Goal: Task Accomplishment & Management: Use online tool/utility

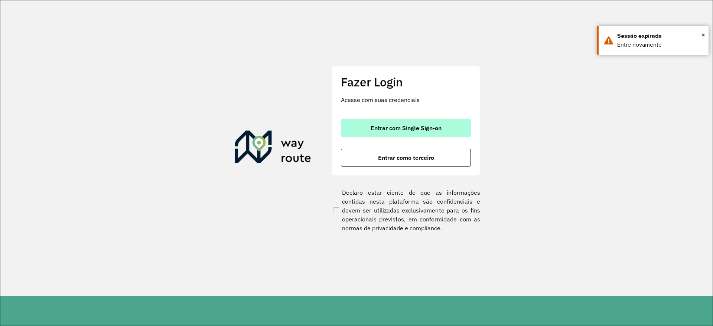
click at [440, 129] on span "Entrar com Single Sign-on" at bounding box center [406, 128] width 71 height 6
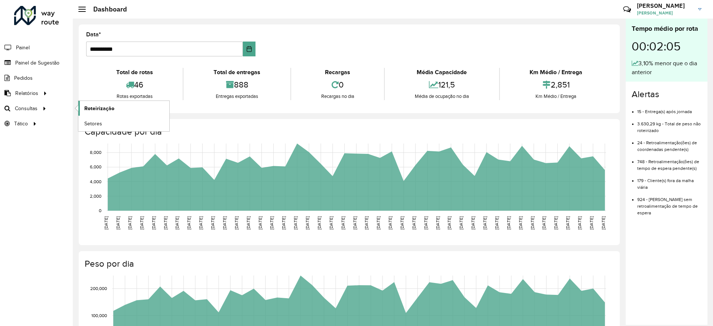
click at [92, 105] on span "Roteirização" at bounding box center [99, 109] width 30 height 8
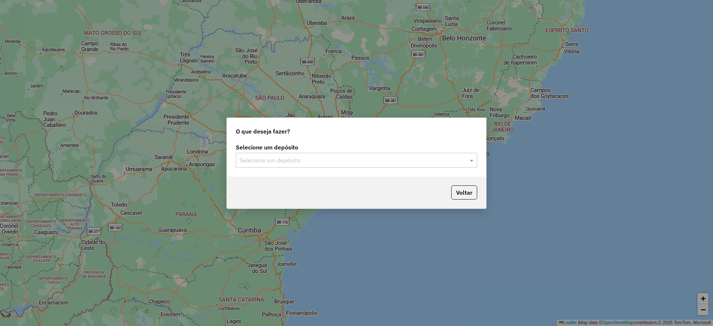
click at [387, 162] on input "text" at bounding box center [349, 160] width 219 height 9
click at [385, 181] on div "CDD Suzano" at bounding box center [356, 182] width 241 height 13
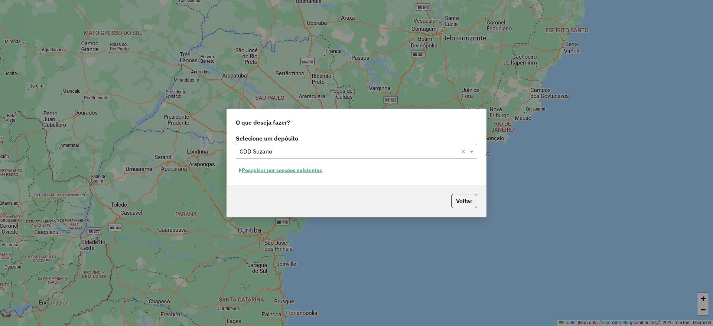
click at [321, 169] on button "Pesquisar por sessões existentes" at bounding box center [281, 171] width 90 height 12
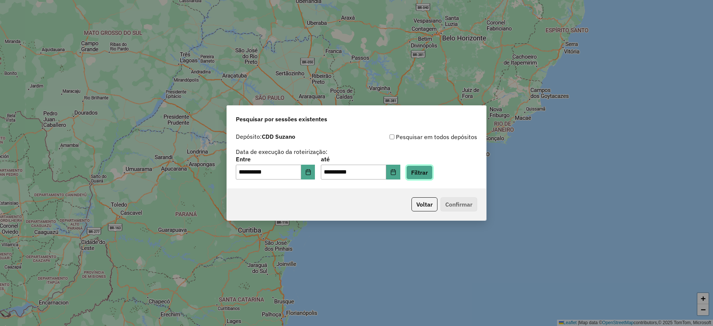
click at [433, 178] on button "Filtrar" at bounding box center [419, 173] width 26 height 14
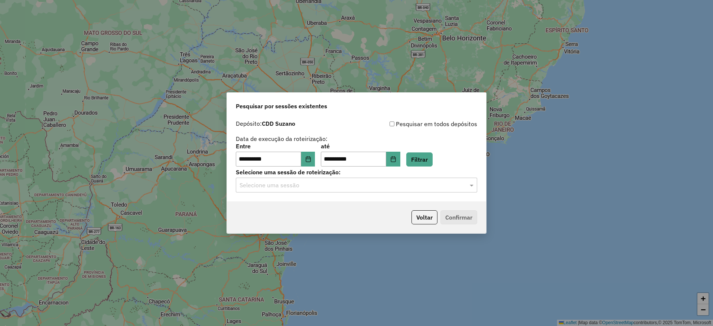
click at [419, 187] on input "text" at bounding box center [349, 185] width 219 height 9
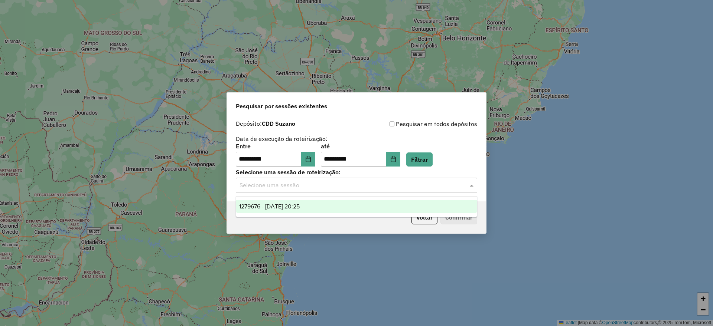
click at [395, 208] on div "1279676 - 20/09/2025 20:25" at bounding box center [356, 207] width 241 height 13
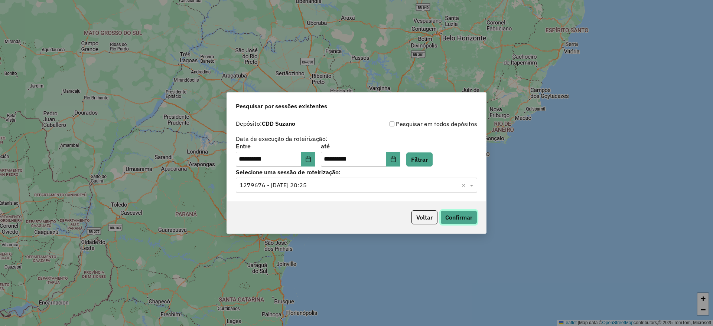
click at [449, 219] on button "Confirmar" at bounding box center [459, 218] width 37 height 14
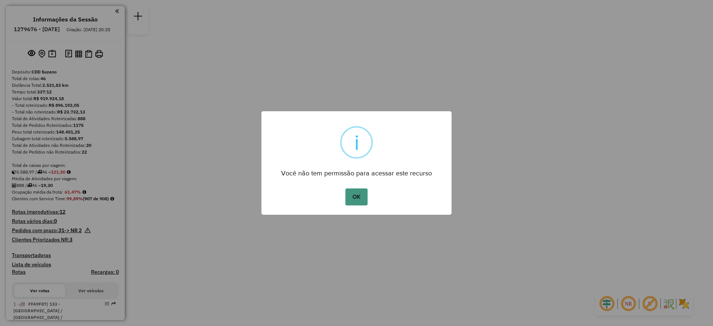
click at [356, 192] on button "OK" at bounding box center [356, 197] width 22 height 17
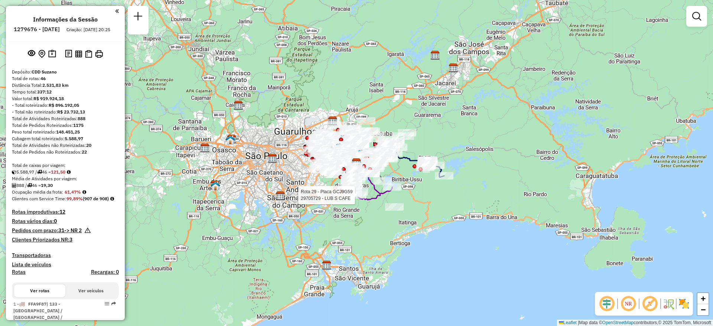
scroll to position [1090, 0]
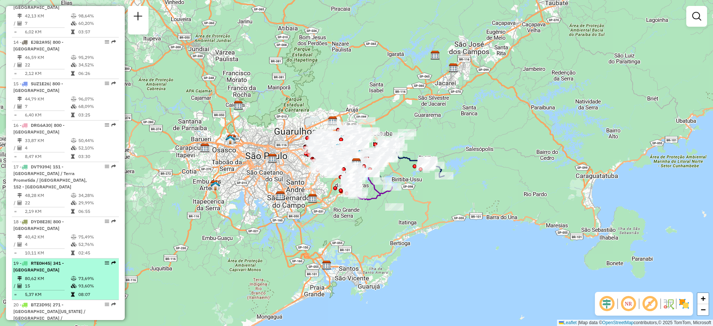
click at [50, 275] on td "80,62 KM" at bounding box center [48, 278] width 46 height 7
select select "**********"
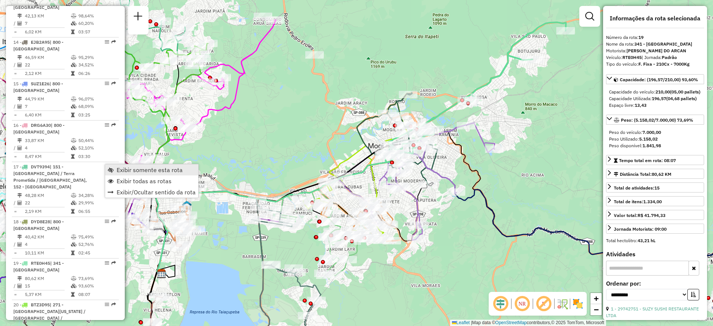
click at [120, 170] on span "Exibir somente esta rota" at bounding box center [150, 170] width 66 height 6
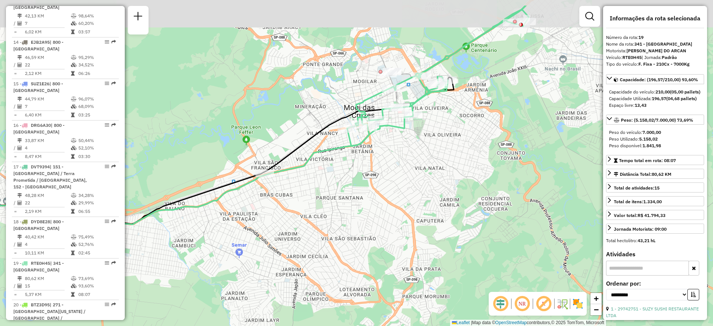
drag, startPoint x: 342, startPoint y: 185, endPoint x: 352, endPoint y: 227, distance: 43.5
click at [352, 227] on div "Janela de atendimento Grade de atendimento Capacidade Transportadoras Veículos …" at bounding box center [356, 163] width 713 height 326
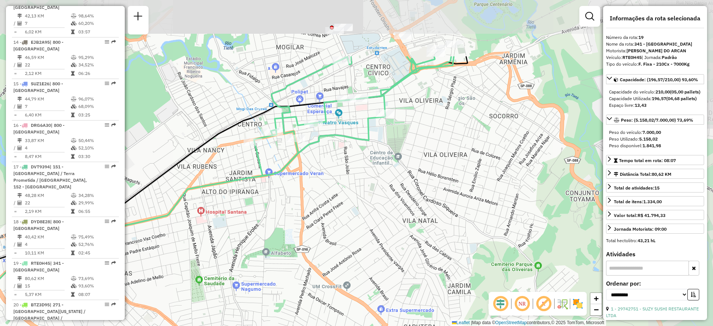
drag, startPoint x: 436, startPoint y: 172, endPoint x: 352, endPoint y: 261, distance: 122.4
click at [352, 261] on div "Janela de atendimento Grade de atendimento Capacidade Transportadoras Veículos …" at bounding box center [356, 163] width 713 height 326
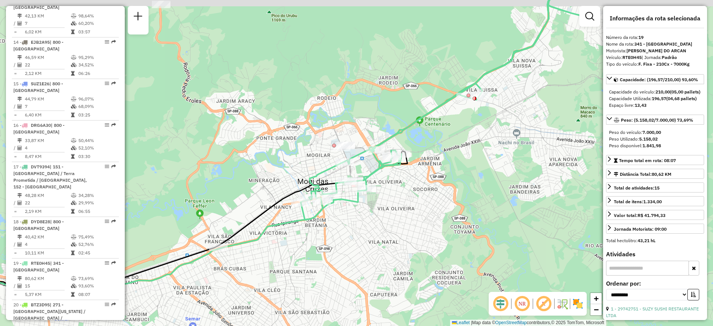
drag, startPoint x: 430, startPoint y: 181, endPoint x: 416, endPoint y: 195, distance: 20.5
click at [416, 195] on div "Janela de atendimento Grade de atendimento Capacidade Transportadoras Veículos …" at bounding box center [356, 163] width 713 height 326
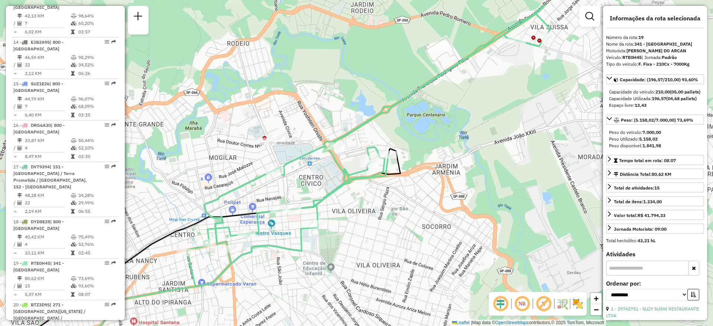
drag, startPoint x: 410, startPoint y: 175, endPoint x: 416, endPoint y: 212, distance: 38.0
click at [416, 213] on div "Janela de atendimento Grade de atendimento Capacidade Transportadoras Veículos …" at bounding box center [356, 163] width 713 height 326
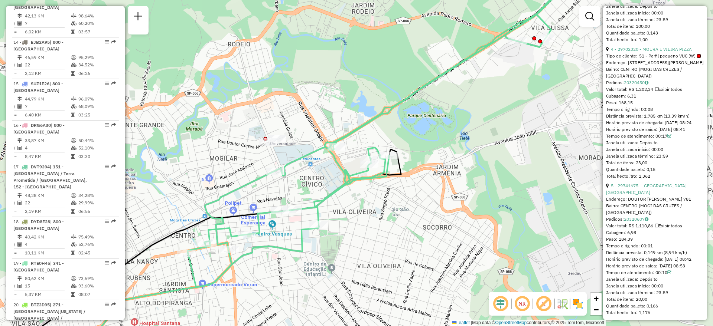
scroll to position [696, 0]
